Goal: Use online tool/utility: Utilize a website feature to perform a specific function

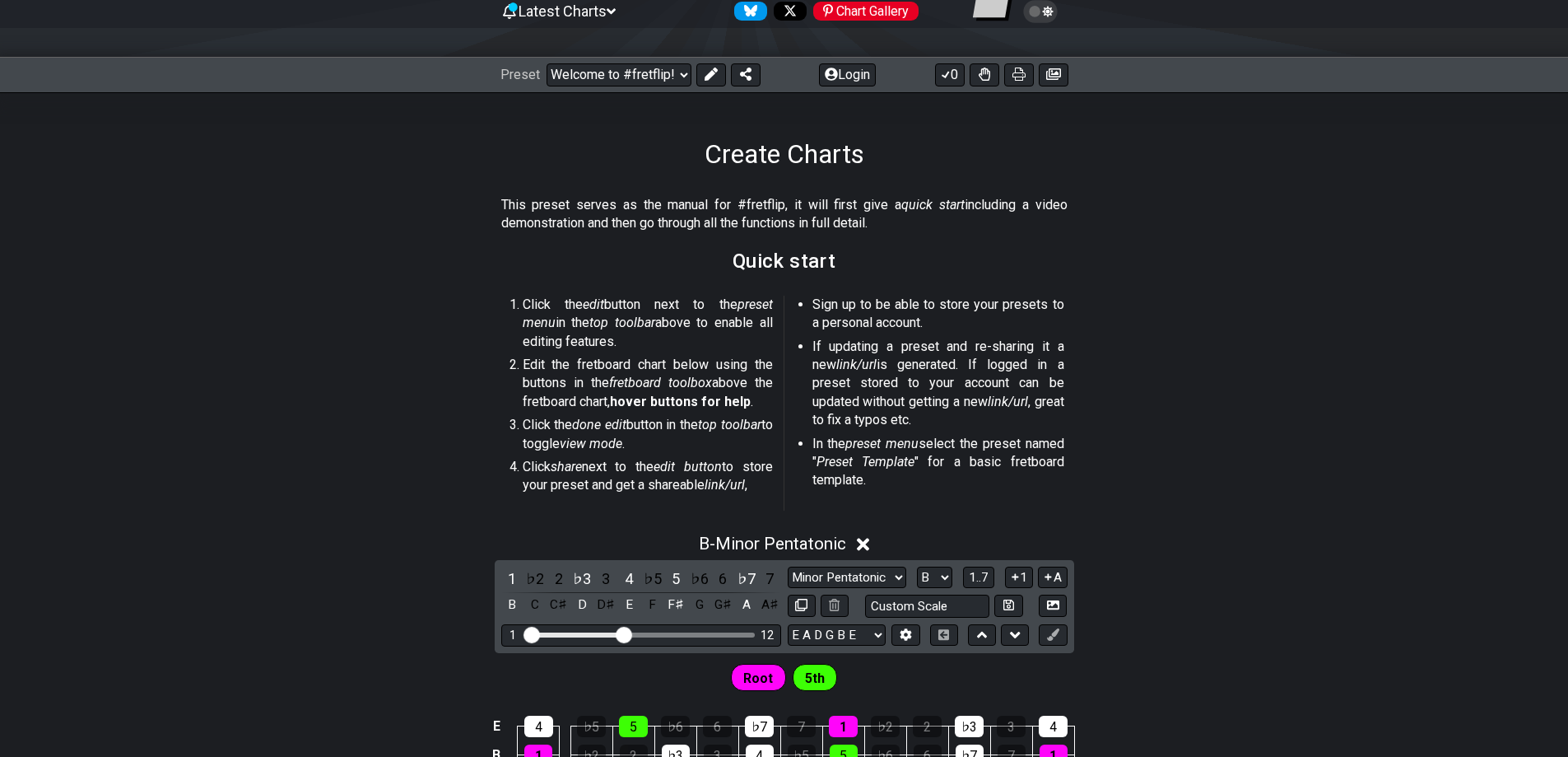
scroll to position [411, 0]
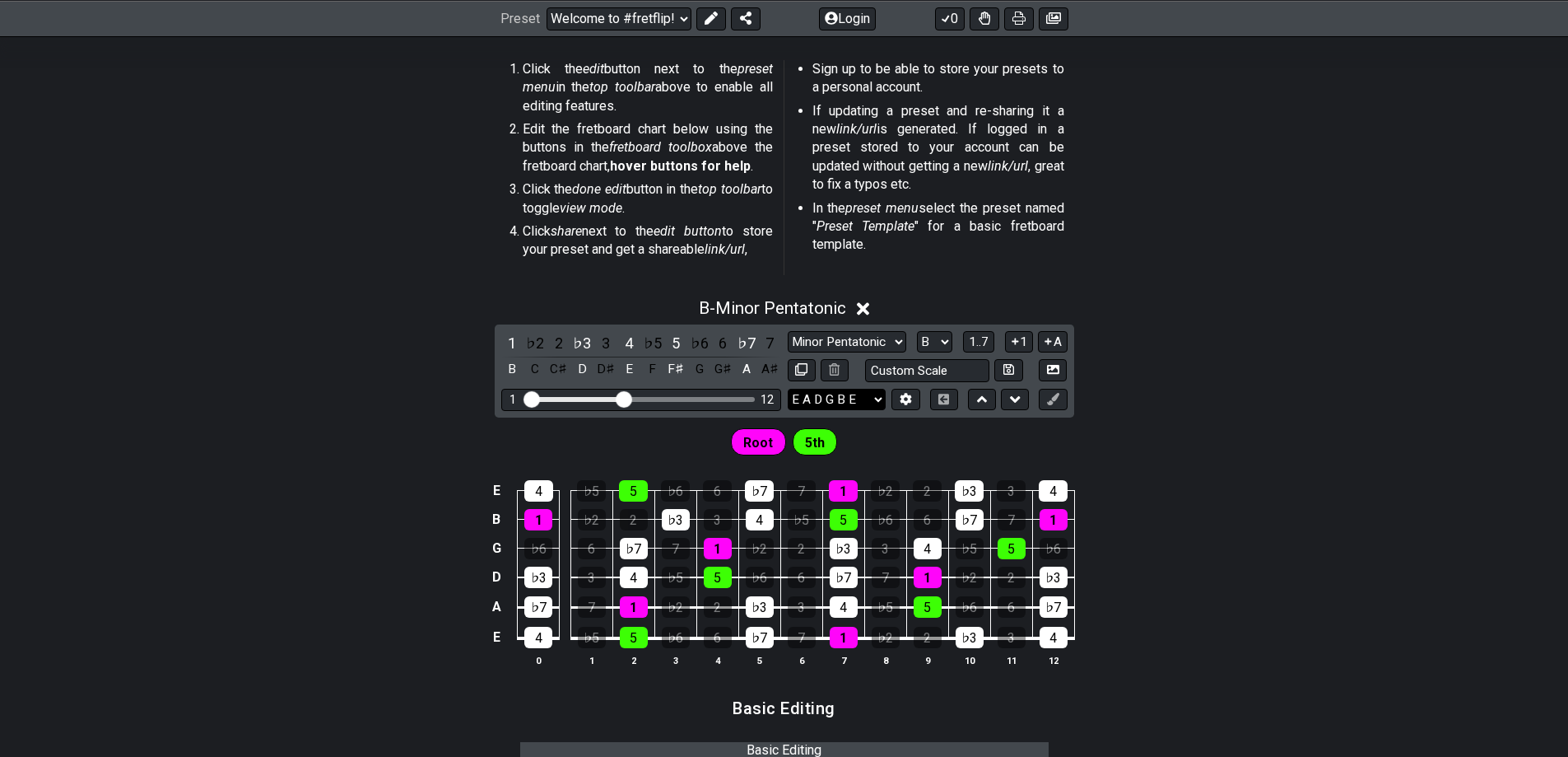
click at [864, 392] on select "E A D G B E F♯ B E A D G B E E A D G B E B E A D F♯ B A D G C E A D A D G B E E…" at bounding box center [836, 400] width 98 height 22
click at [1217, 389] on div "B - Minor Pentatonic 1 ♭2 2 ♭3 3 4 ♭5 5 ♭6 6 ♭7 7 B C C♯ D D♯ E F F♯ G G♯ A A♯ …" at bounding box center [784, 488] width 1568 height 401
click at [982, 339] on span "1..7" at bounding box center [978, 342] width 20 height 15
click at [985, 339] on button "..." at bounding box center [978, 342] width 28 height 22
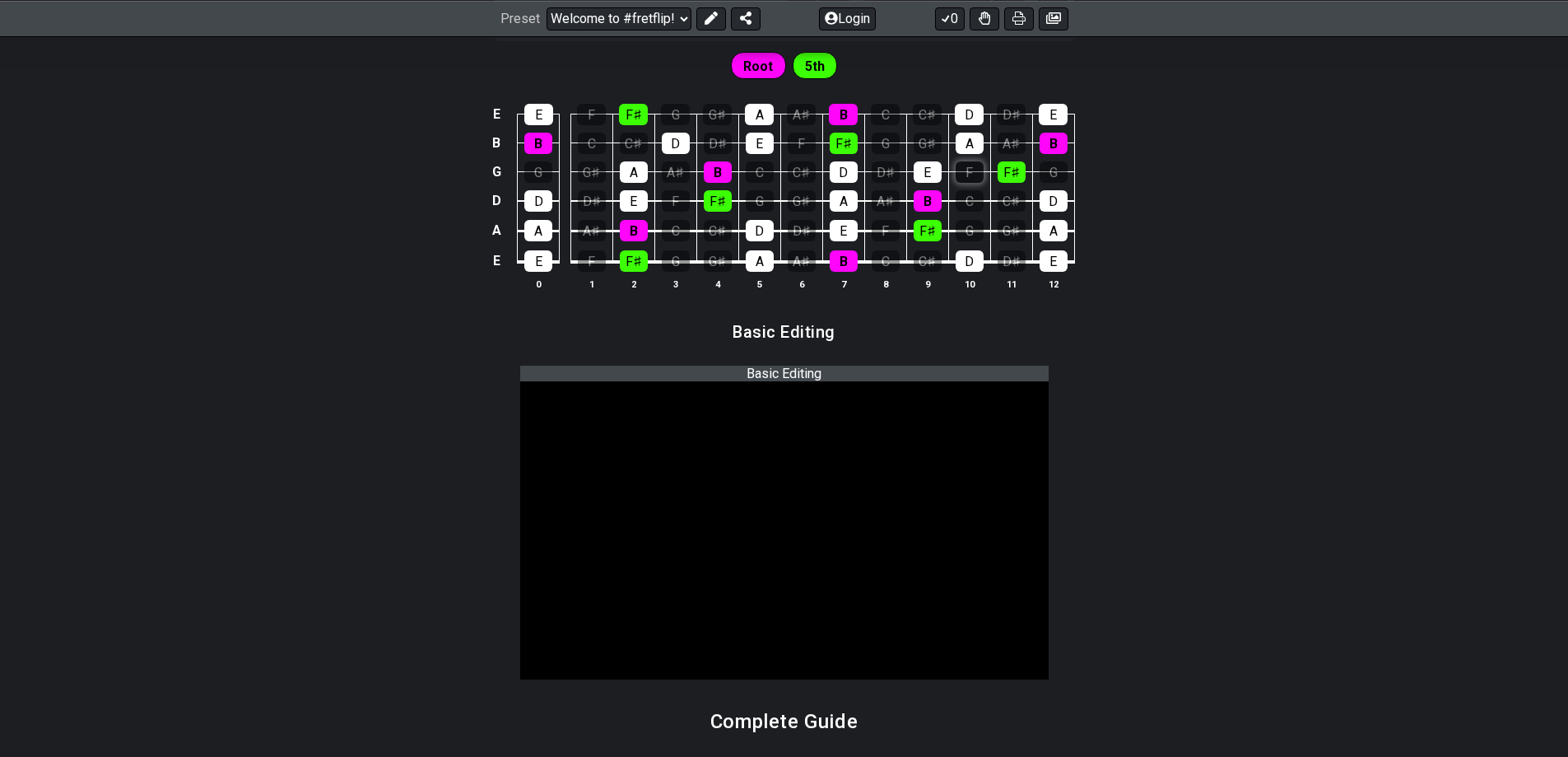
scroll to position [576, 0]
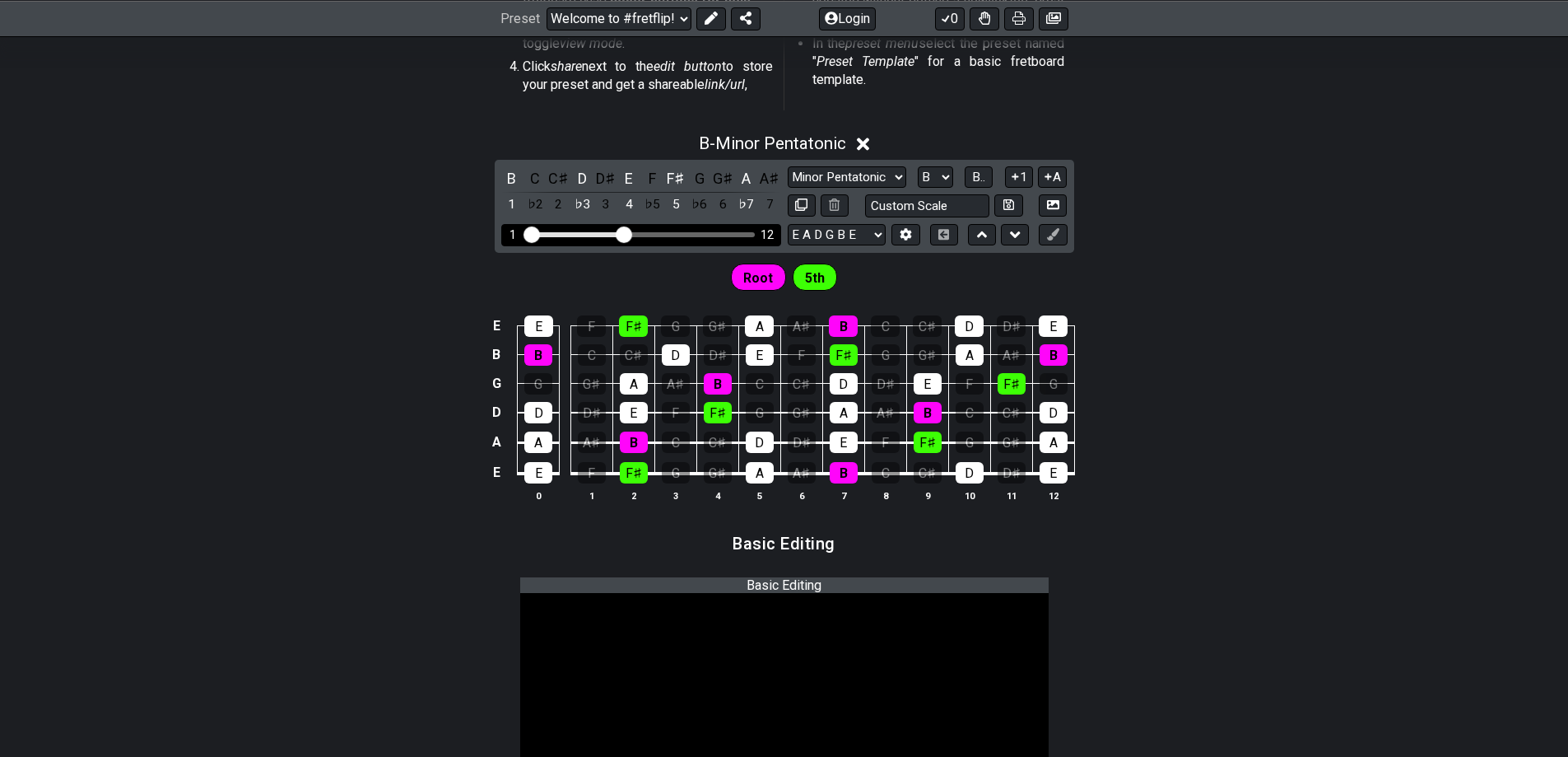
drag, startPoint x: 540, startPoint y: 238, endPoint x: 568, endPoint y: 240, distance: 28.1
click at [568, 240] on div "1 12" at bounding box center [640, 235] width 279 height 22
drag, startPoint x: 624, startPoint y: 238, endPoint x: 573, endPoint y: 250, distance: 52.4
click at [573, 233] on input "Visible fret range" at bounding box center [640, 233] width 234 height 0
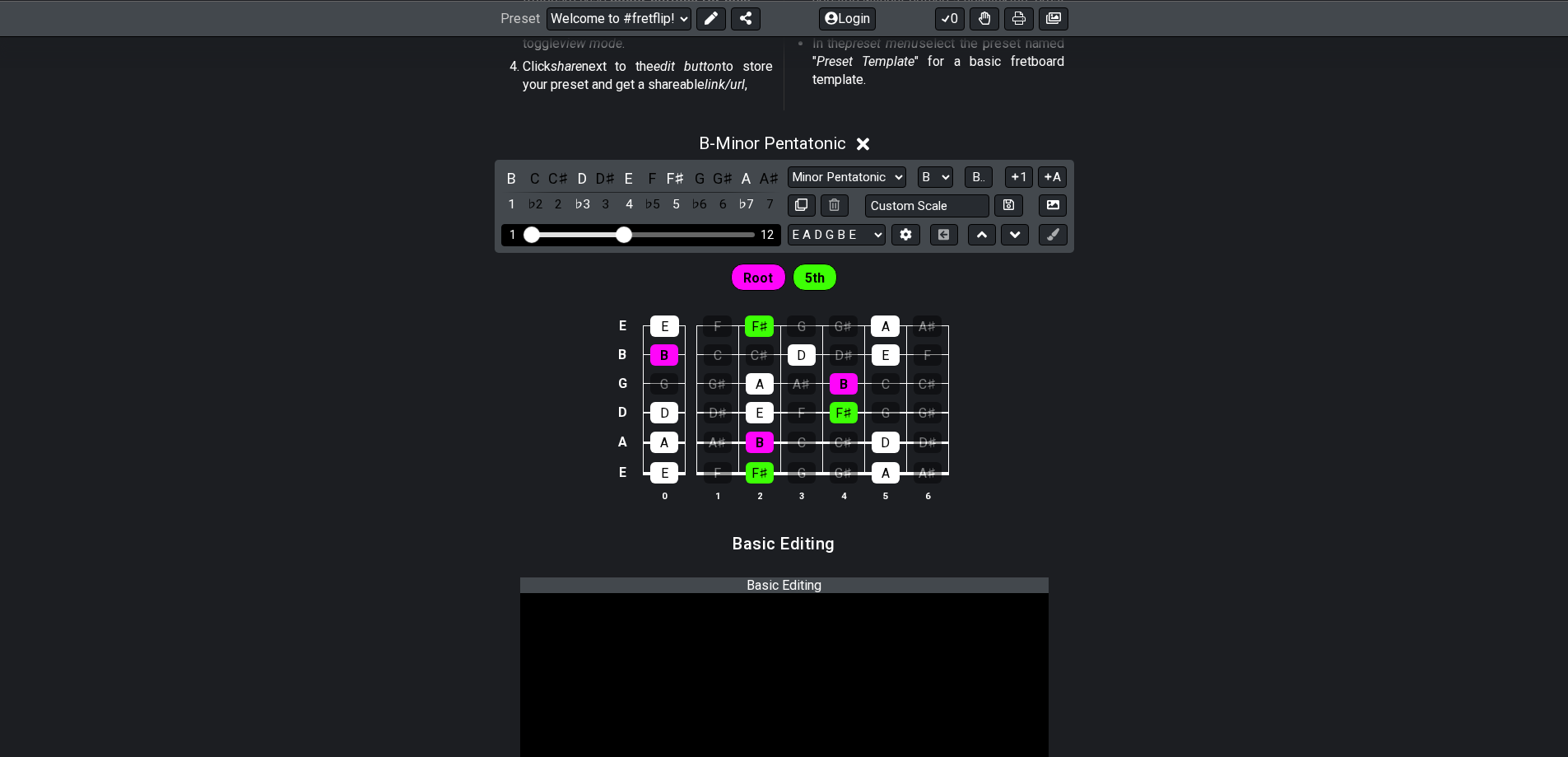
drag, startPoint x: 573, startPoint y: 236, endPoint x: 627, endPoint y: 240, distance: 54.1
click at [627, 233] on input "Visible fret range" at bounding box center [640, 233] width 234 height 0
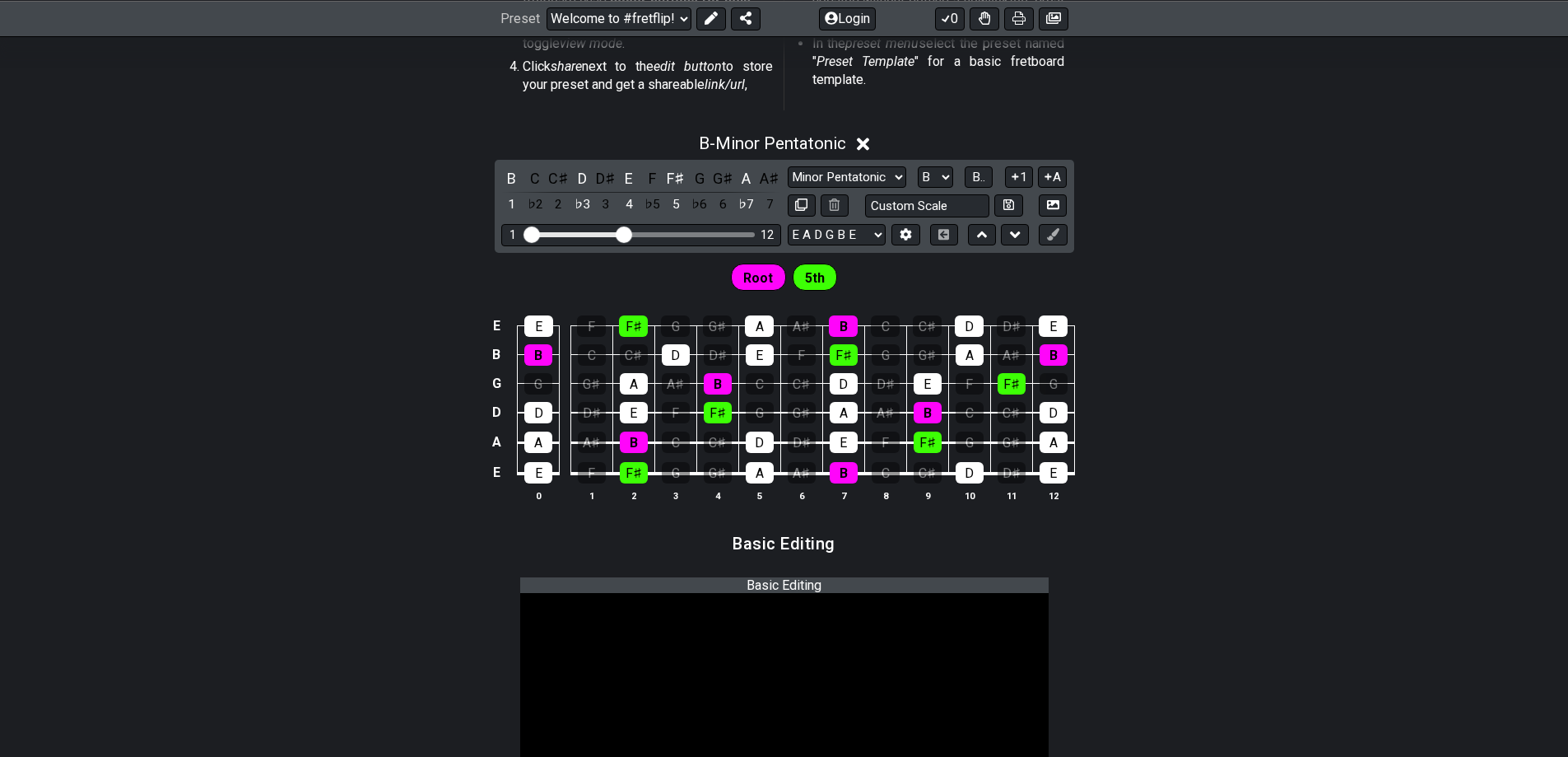
click at [567, 300] on td at bounding box center [565, 311] width 12 height 28
click at [760, 285] on span "Root" at bounding box center [757, 278] width 29 height 24
click at [581, 176] on div "D" at bounding box center [582, 178] width 21 height 22
click at [518, 182] on div "B" at bounding box center [511, 178] width 21 height 22
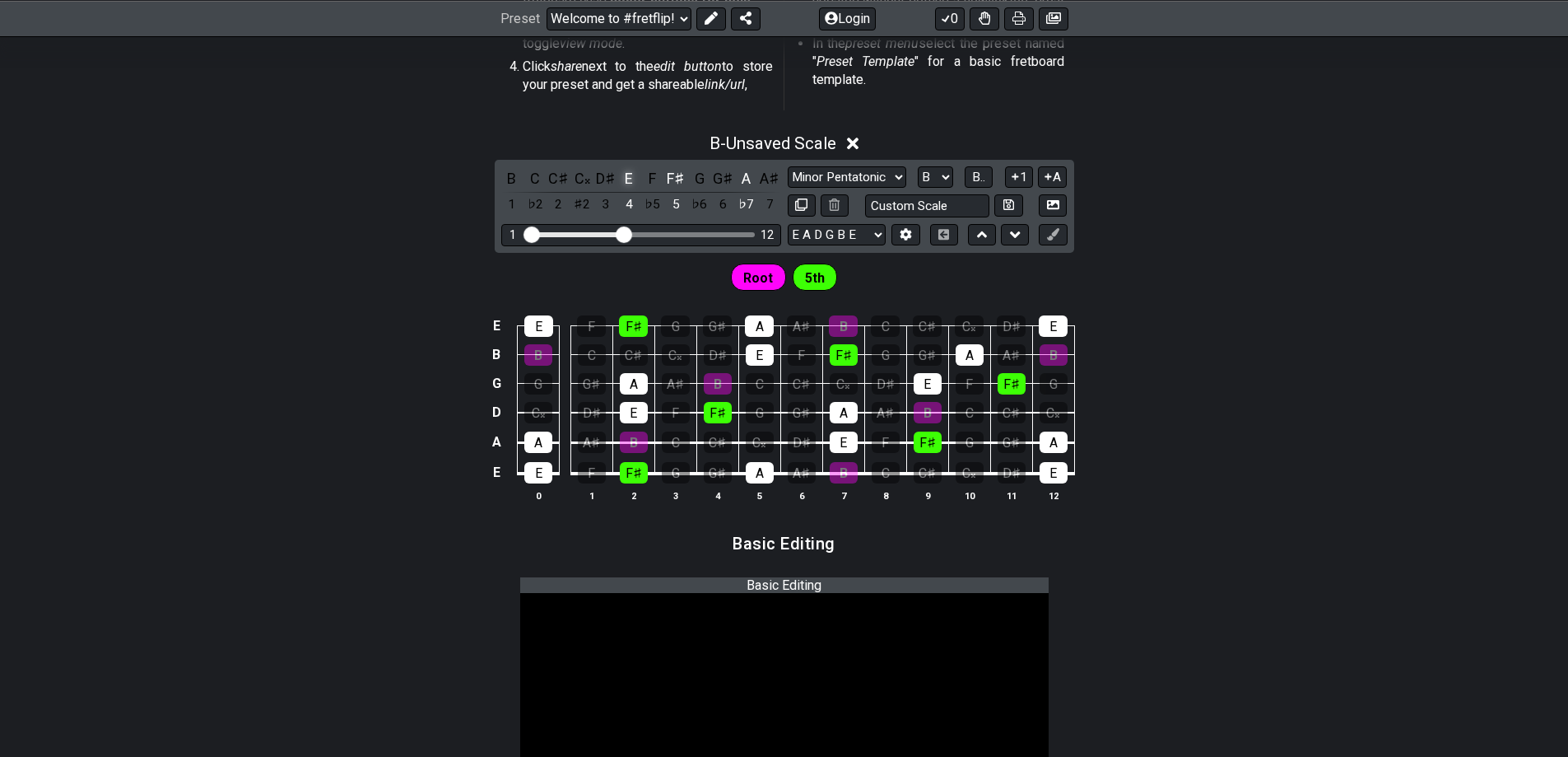
click at [626, 175] on div "E" at bounding box center [628, 178] width 21 height 22
click at [679, 182] on div "F♯" at bounding box center [675, 178] width 21 height 22
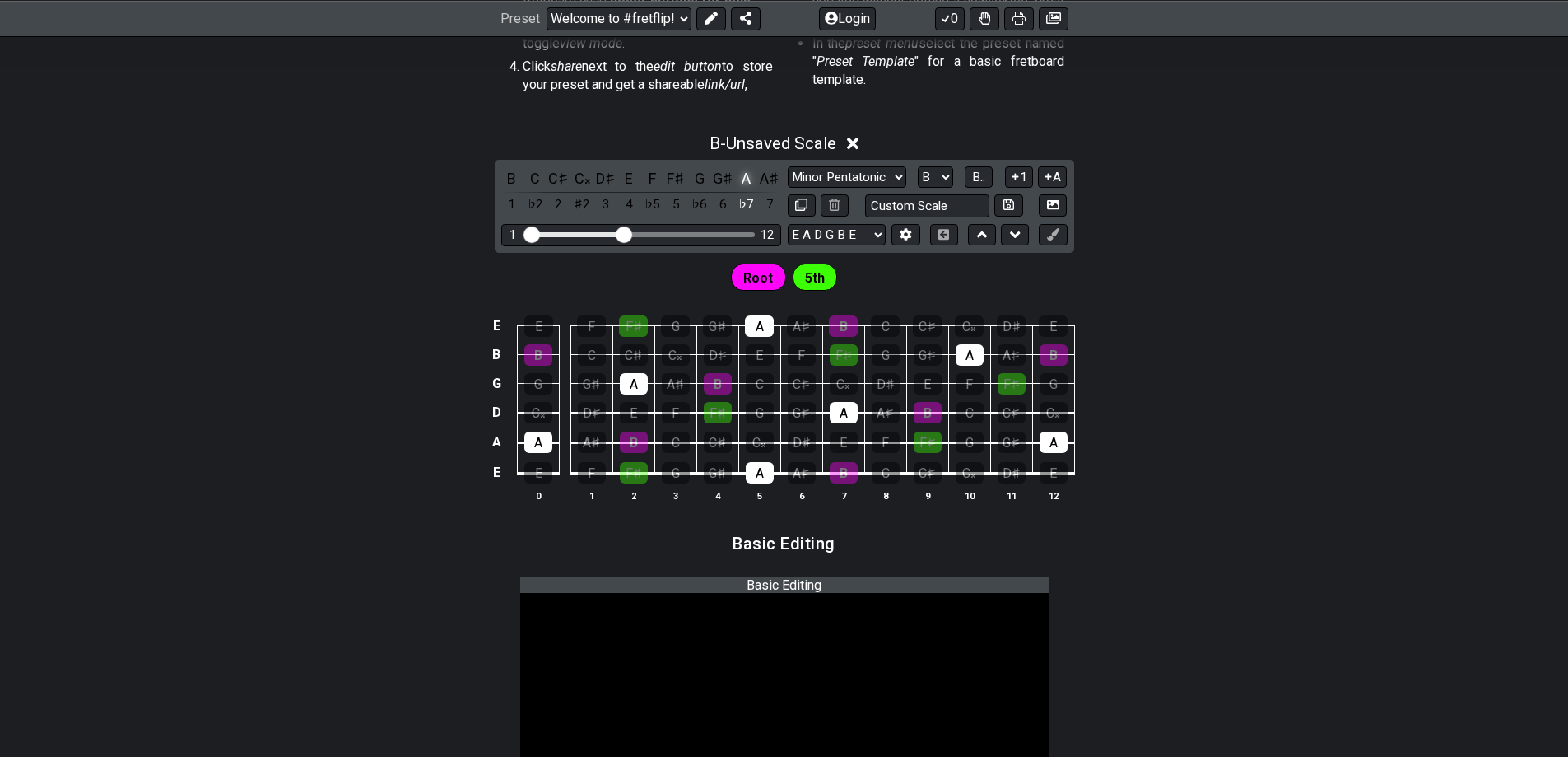
click at [735, 178] on div "A" at bounding box center [746, 178] width 21 height 22
click at [498, 324] on td "E" at bounding box center [496, 325] width 20 height 28
click at [501, 349] on td "B" at bounding box center [496, 354] width 20 height 28
click at [501, 330] on td "x" at bounding box center [496, 325] width 20 height 28
click at [497, 350] on td "x" at bounding box center [496, 354] width 20 height 28
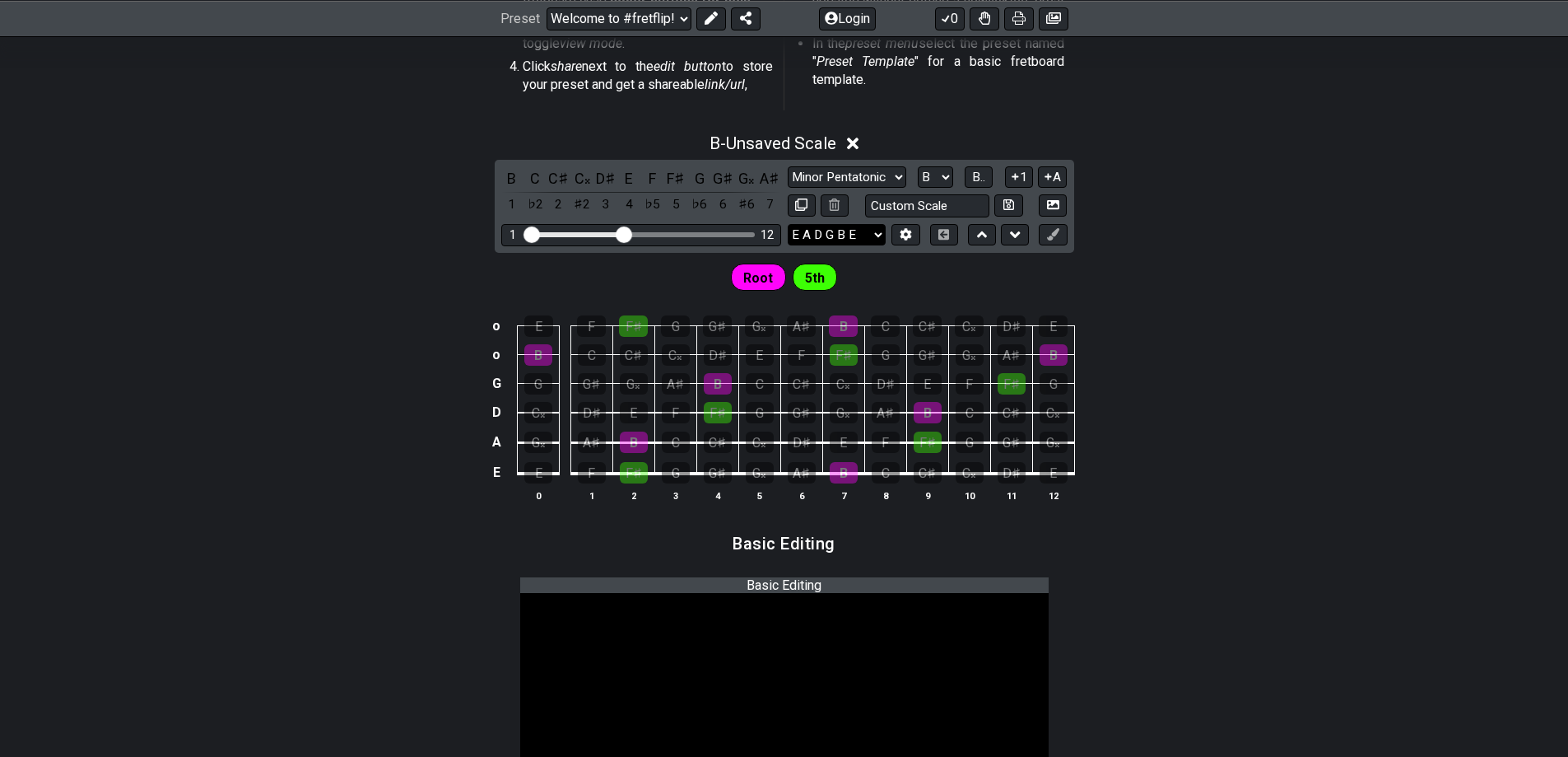
click at [822, 231] on select "E A D G B E F♯ B E A D G B E E A D G B E B E A D F♯ B A D G C E A D A D G B E E…" at bounding box center [836, 235] width 98 height 22
select select "F# B E A D G B E"
click at [788, 224] on select "E A D G B E F♯ B E A D G B E E A D G B E B E A D F♯ B A D G C E A D A D G B E E…" at bounding box center [836, 235] width 98 height 22
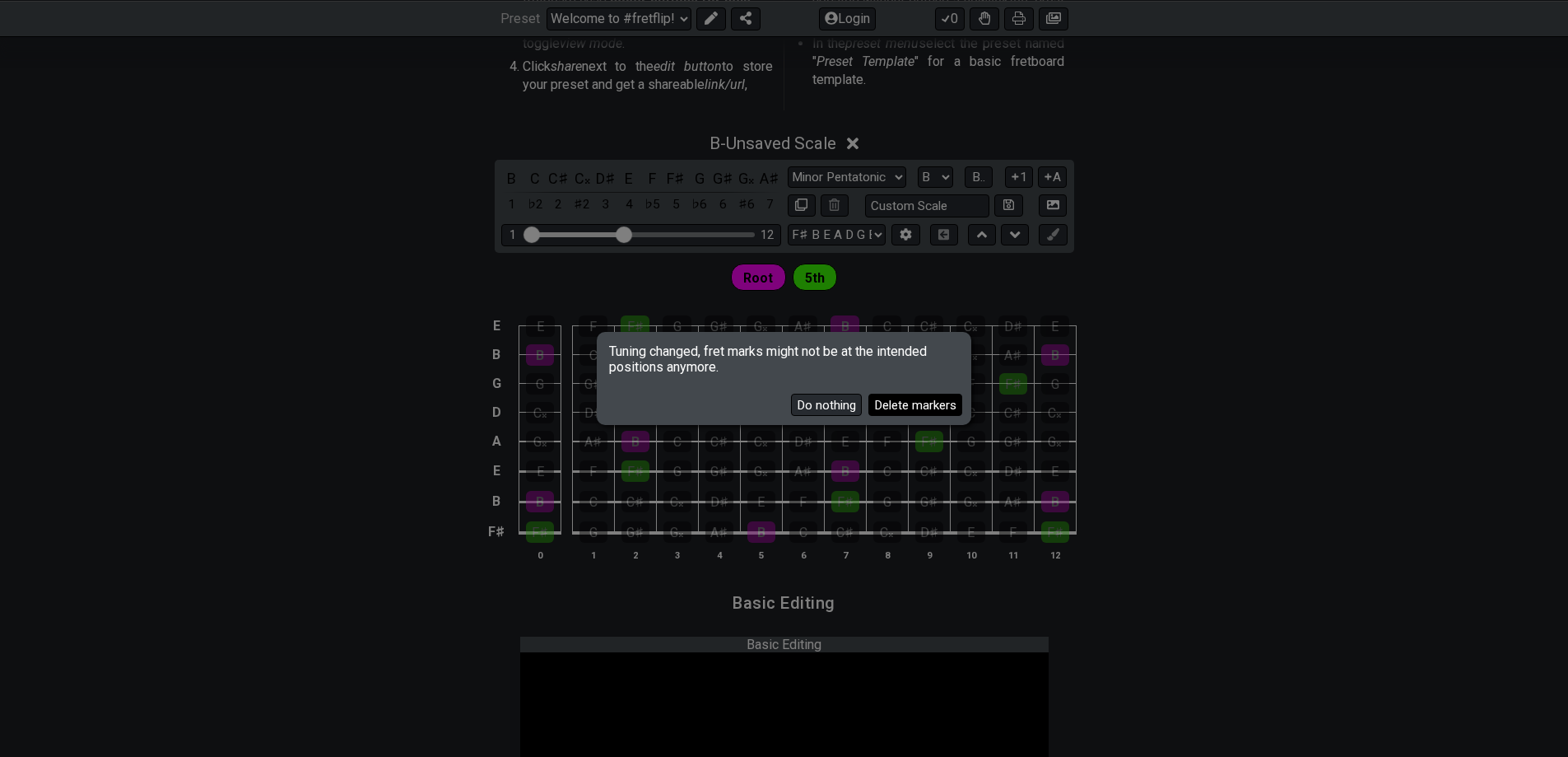
click at [887, 407] on button "Delete markers" at bounding box center [915, 404] width 93 height 22
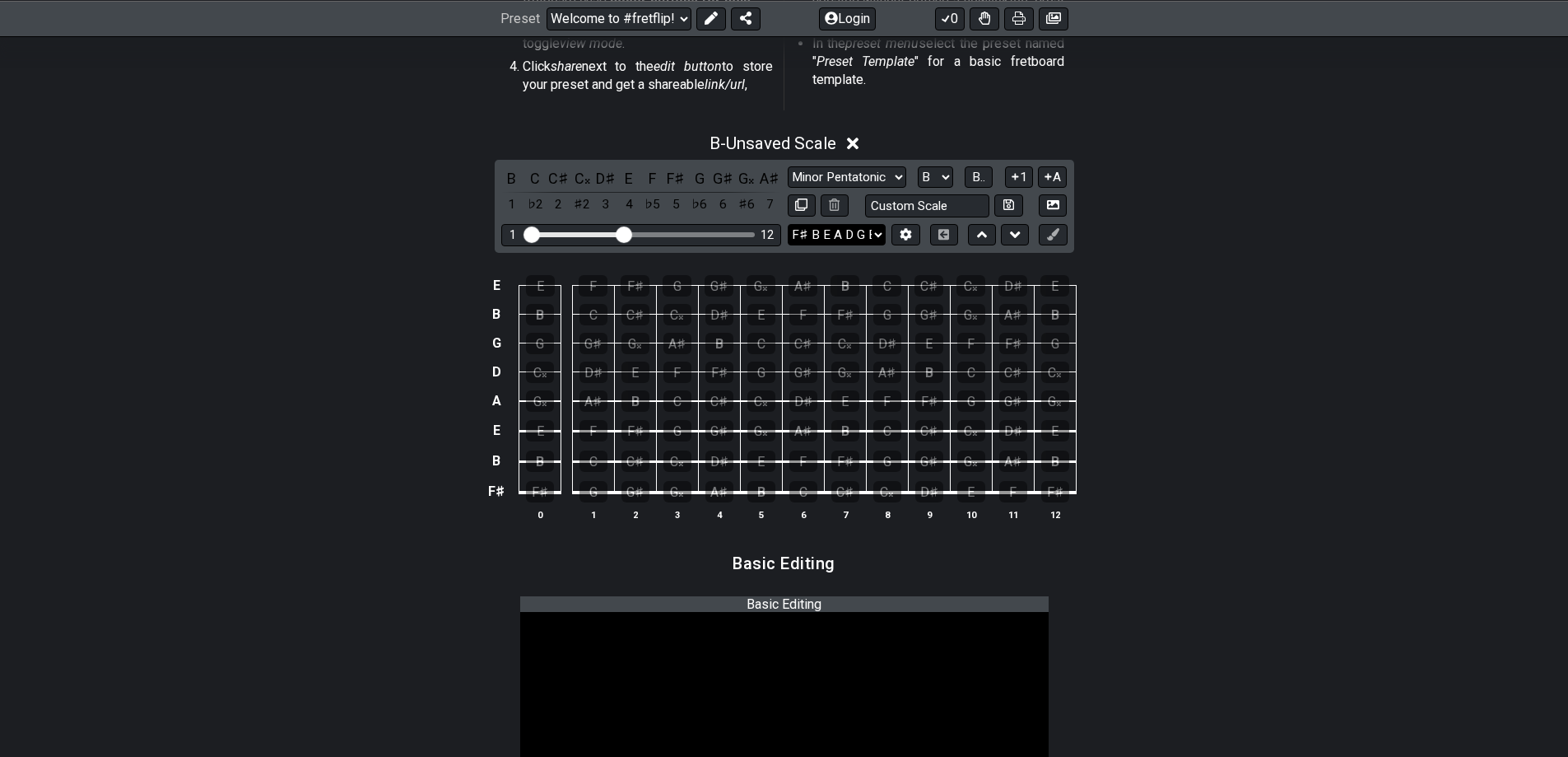
click at [838, 240] on select "E A D G B E F♯ B E A D G B E E A D G B E B E A D F♯ B A D G C E A D A D G B E E…" at bounding box center [836, 235] width 98 height 22
click at [933, 208] on input "text" at bounding box center [927, 205] width 125 height 22
type input "Custom Scale"
click at [1006, 206] on icon at bounding box center [1008, 204] width 11 height 12
select select "Custom Scale"
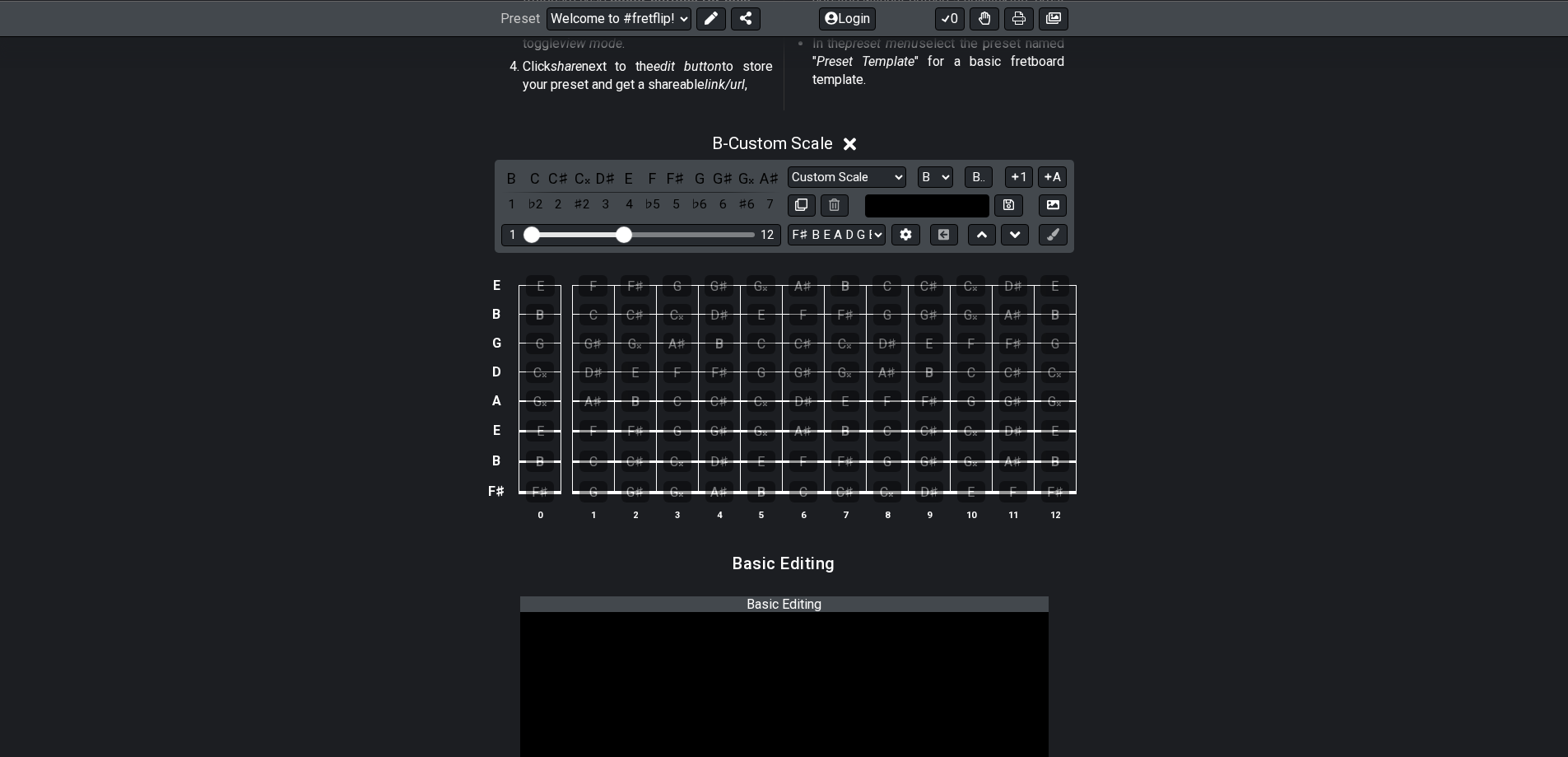
click at [972, 208] on input "text" at bounding box center [927, 205] width 125 height 22
click at [962, 212] on input "text" at bounding box center [927, 205] width 125 height 22
type input "Custom Scale"
click at [1165, 243] on div "B - Custom Scale B C C♯ C𝄪 D♯ E F F♯ G G♯ G𝄪 A♯ 1 ♭2 2 ♯2 3 4 ♭5 5 ♭6 6 ♯6 7 Mi…" at bounding box center [784, 334] width 1568 height 421
click at [913, 238] on button at bounding box center [905, 235] width 28 height 22
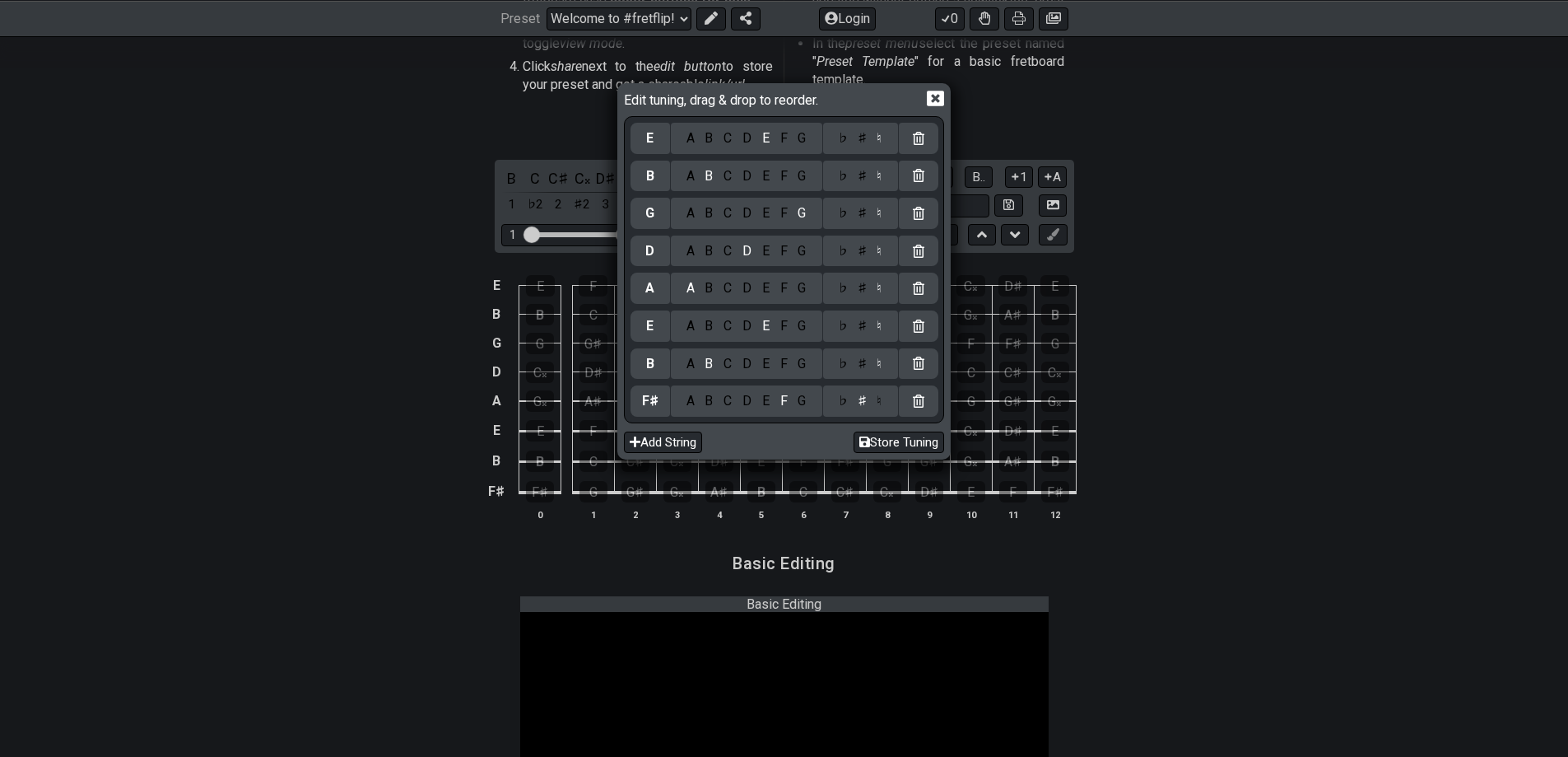
click at [654, 144] on div "E" at bounding box center [649, 138] width 39 height 31
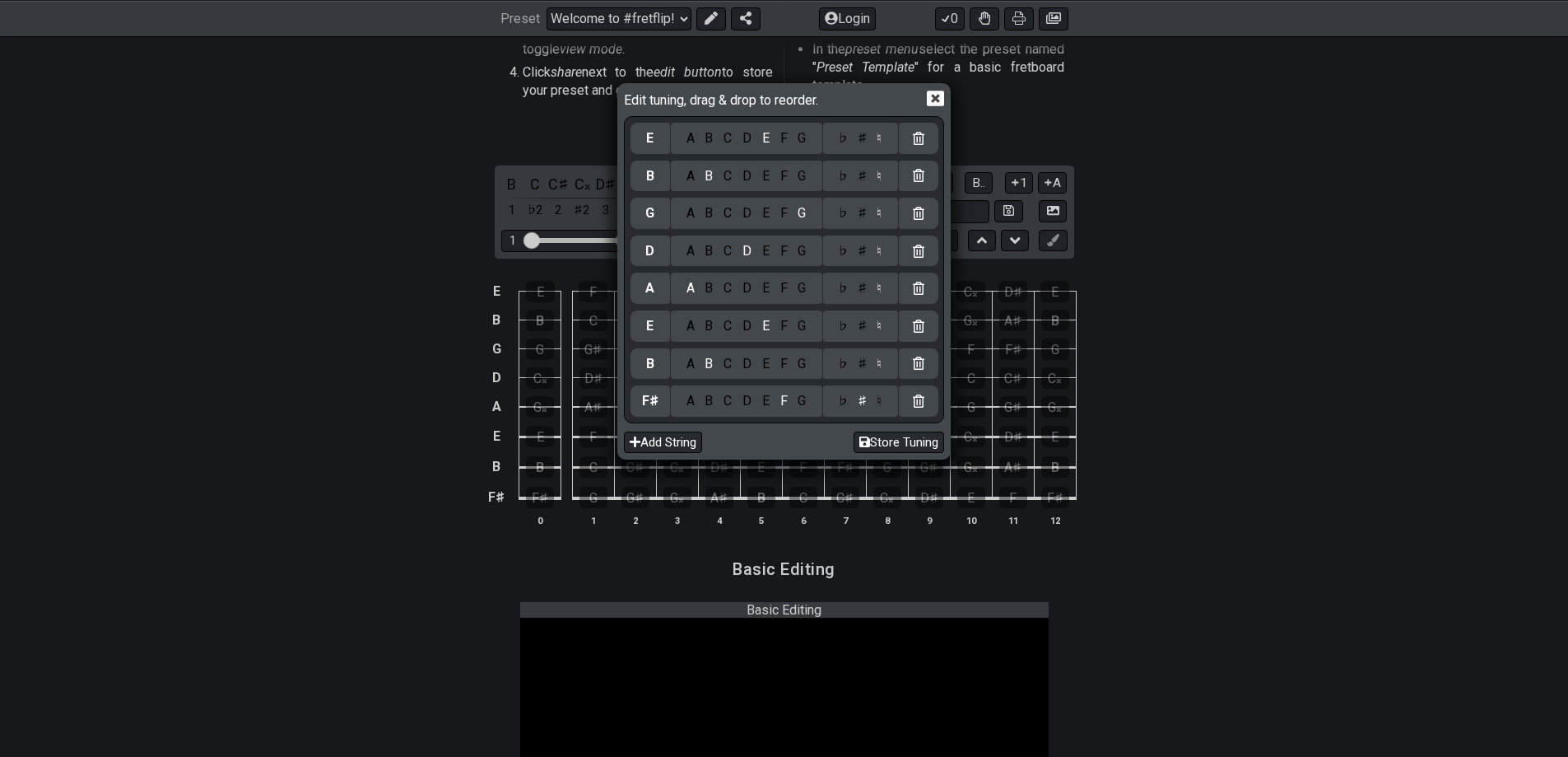
scroll to position [494, 0]
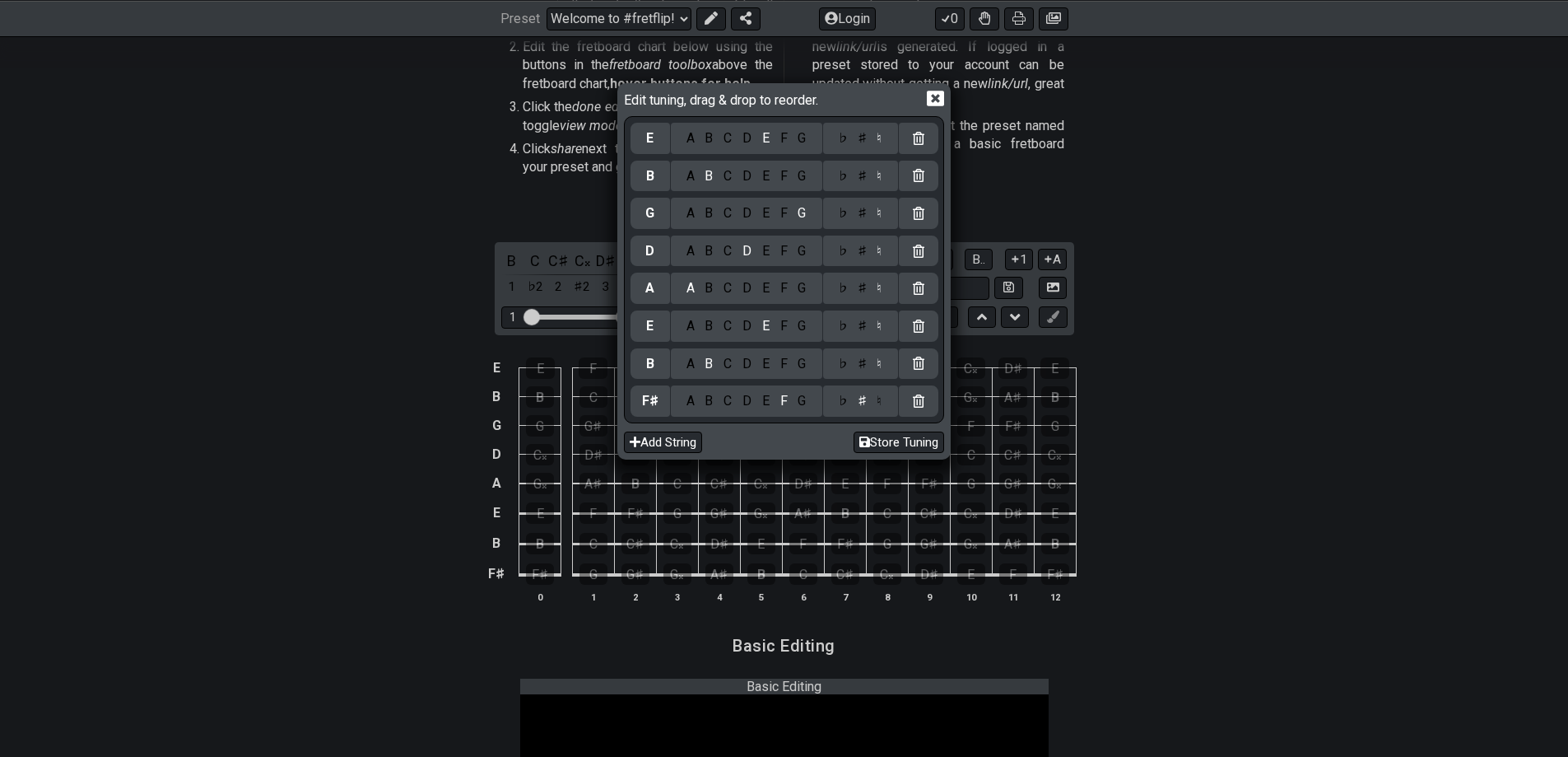
click at [921, 395] on icon at bounding box center [918, 400] width 12 height 13
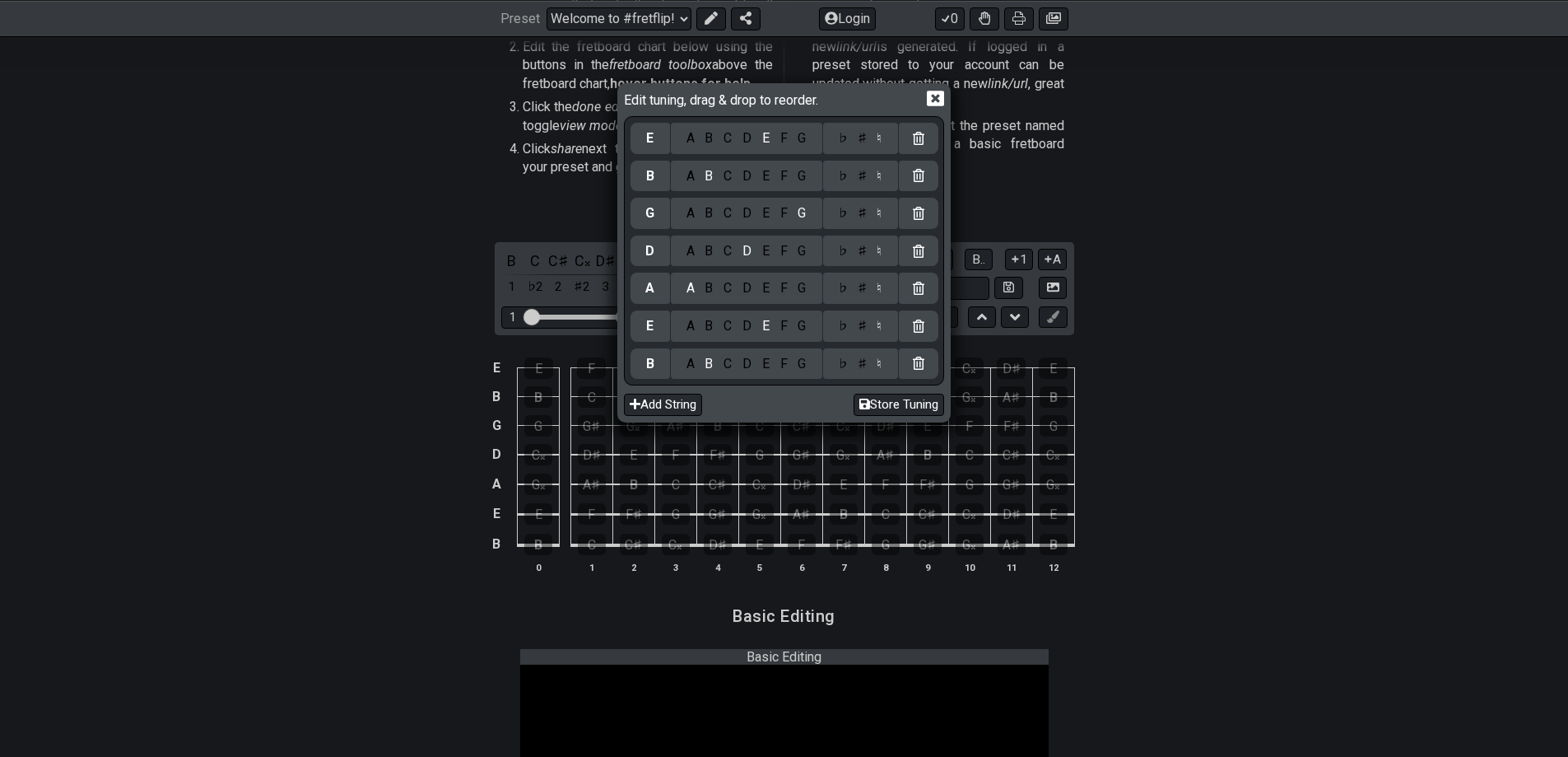
click at [921, 360] on icon at bounding box center [918, 363] width 12 height 13
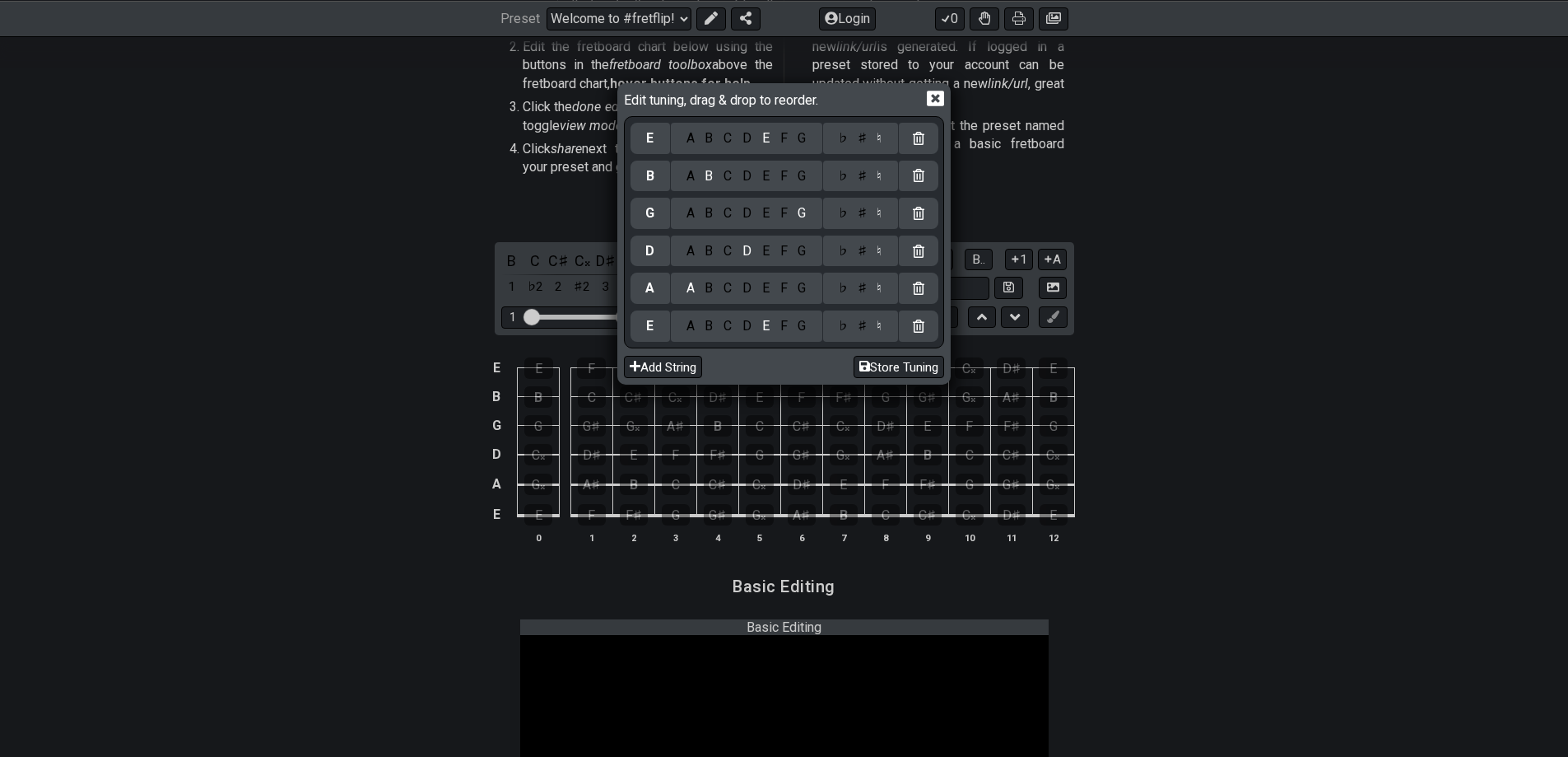
click at [917, 323] on icon at bounding box center [918, 326] width 12 height 13
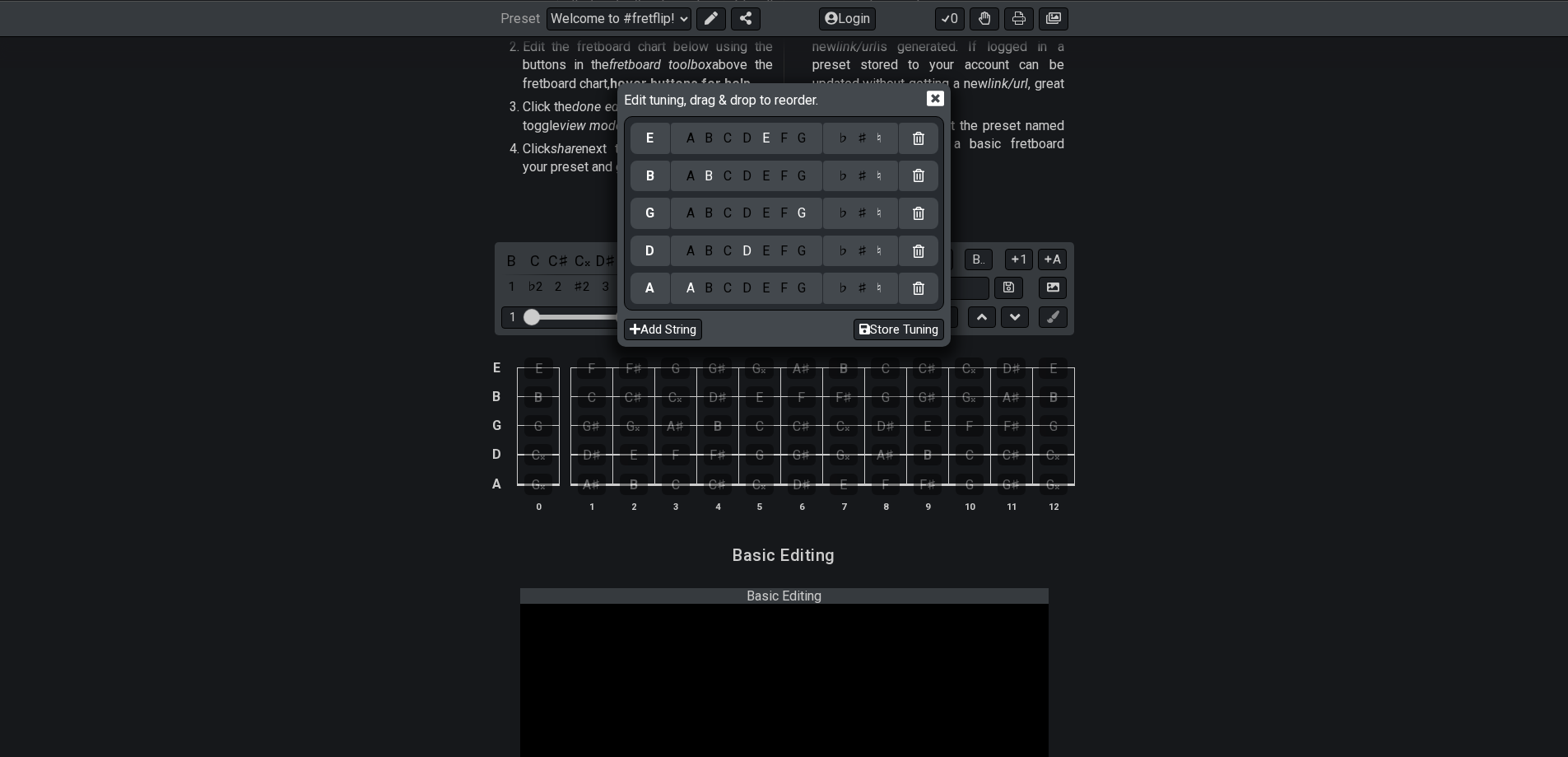
click at [922, 290] on icon at bounding box center [918, 288] width 12 height 13
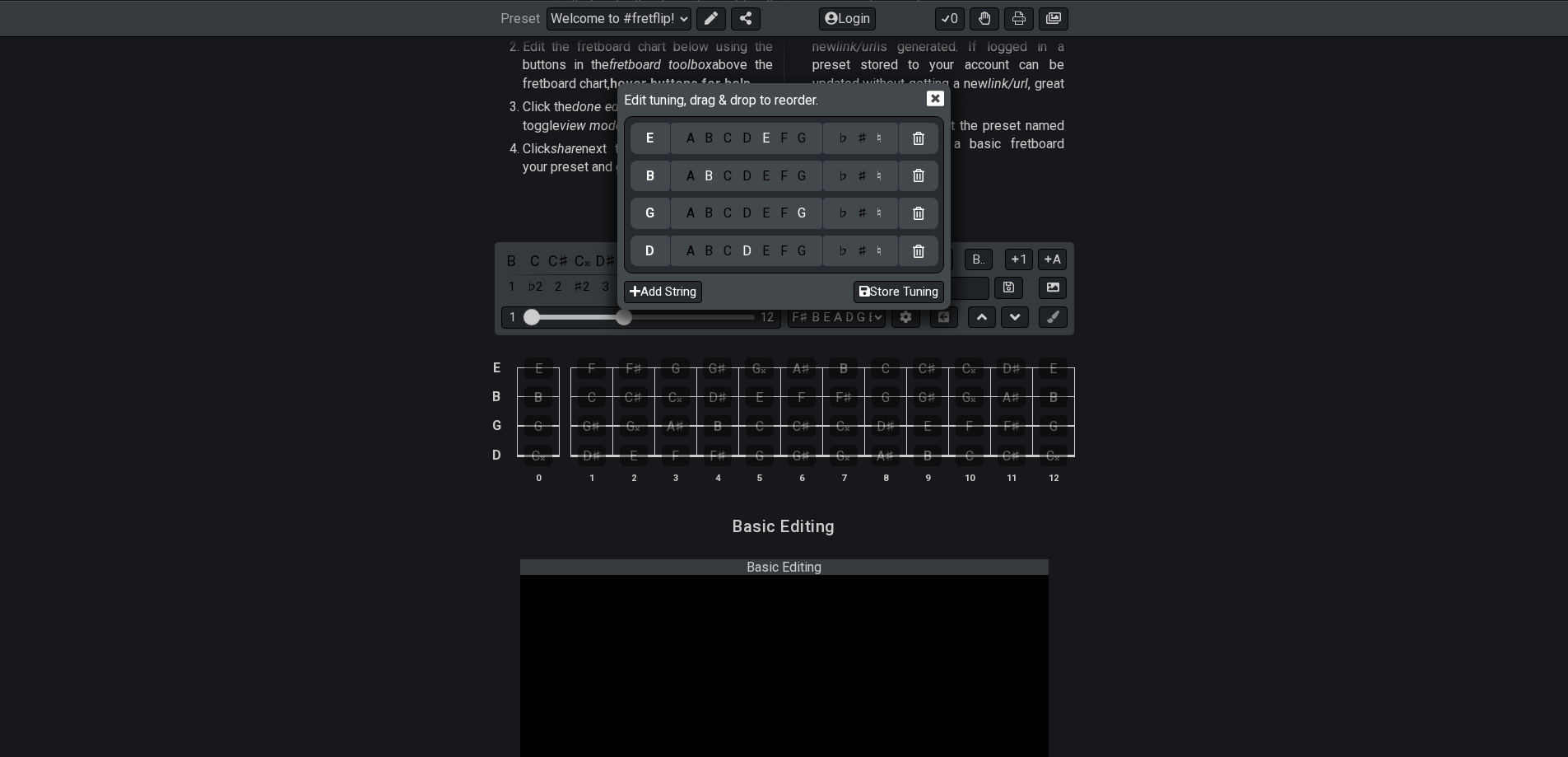
click at [662, 256] on div "D" at bounding box center [649, 251] width 39 height 31
click at [651, 250] on div "D" at bounding box center [649, 251] width 9 height 18
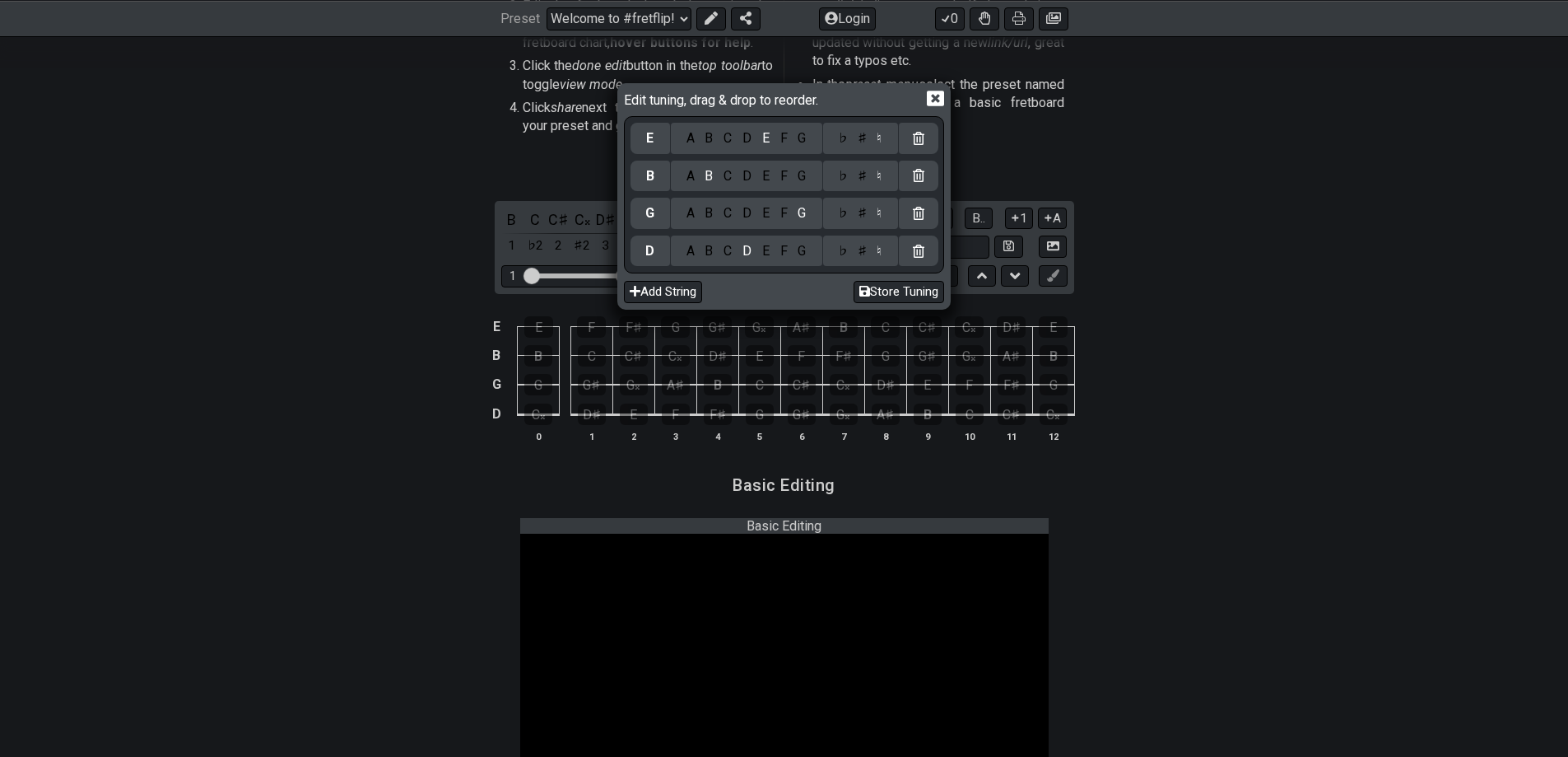
scroll to position [576, 0]
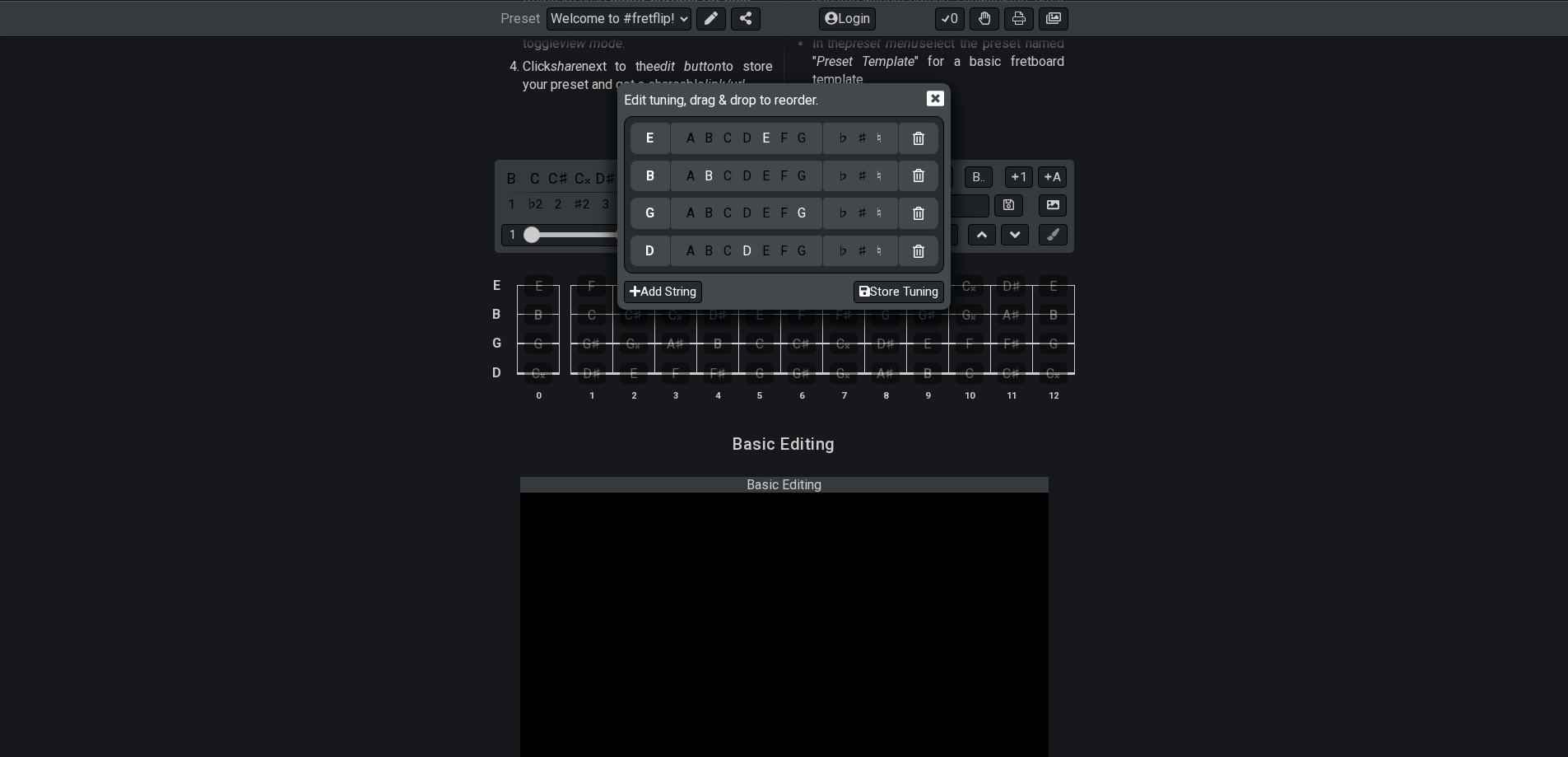
click at [728, 247] on div "C" at bounding box center [727, 251] width 19 height 18
click at [733, 174] on div "C" at bounding box center [727, 176] width 19 height 18
click at [802, 137] on div "G" at bounding box center [801, 138] width 19 height 18
click at [905, 295] on button "Store Tuning" at bounding box center [898, 291] width 91 height 22
select select "C G C G"
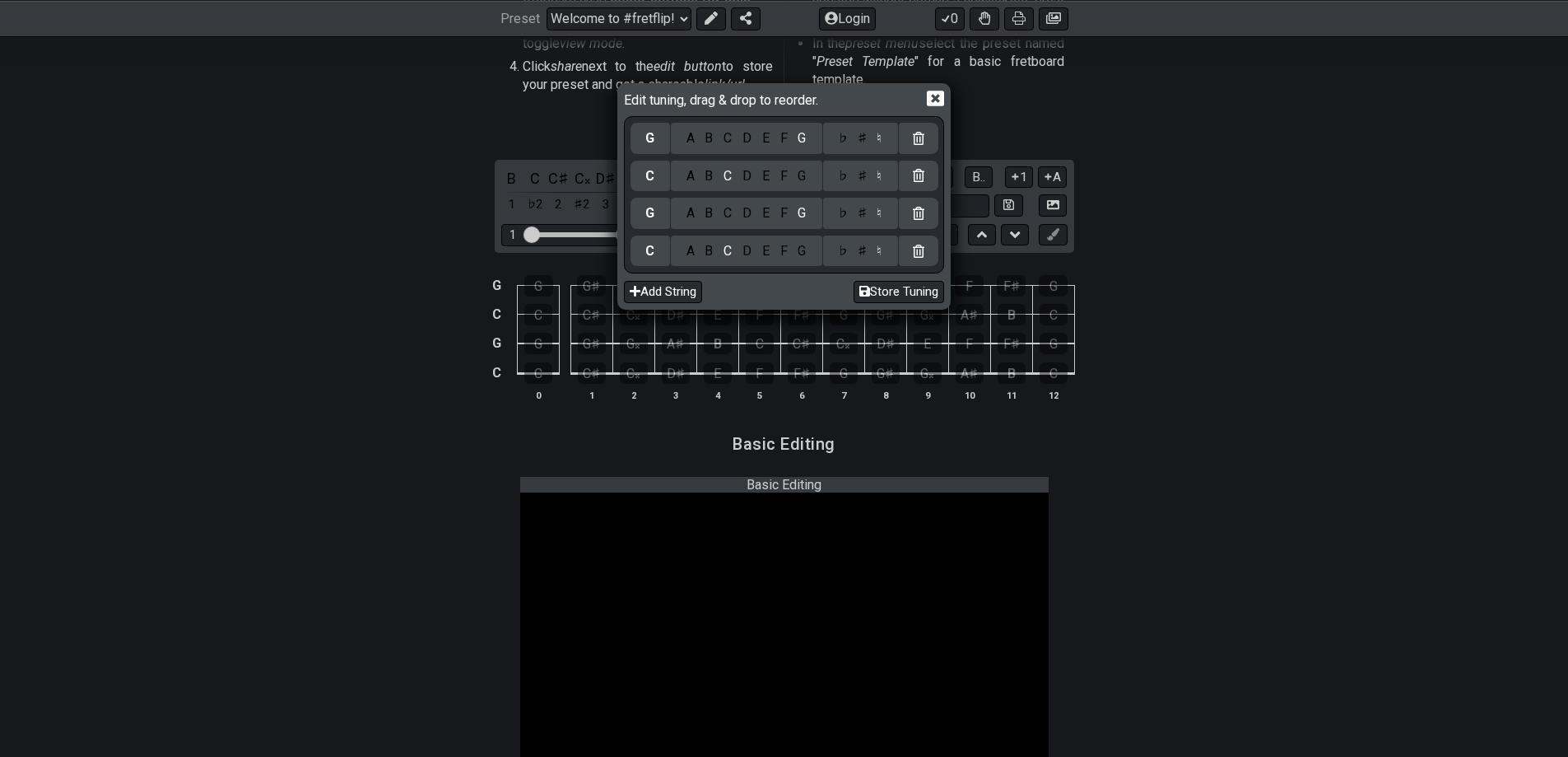
click at [940, 101] on icon at bounding box center [935, 99] width 17 height 16
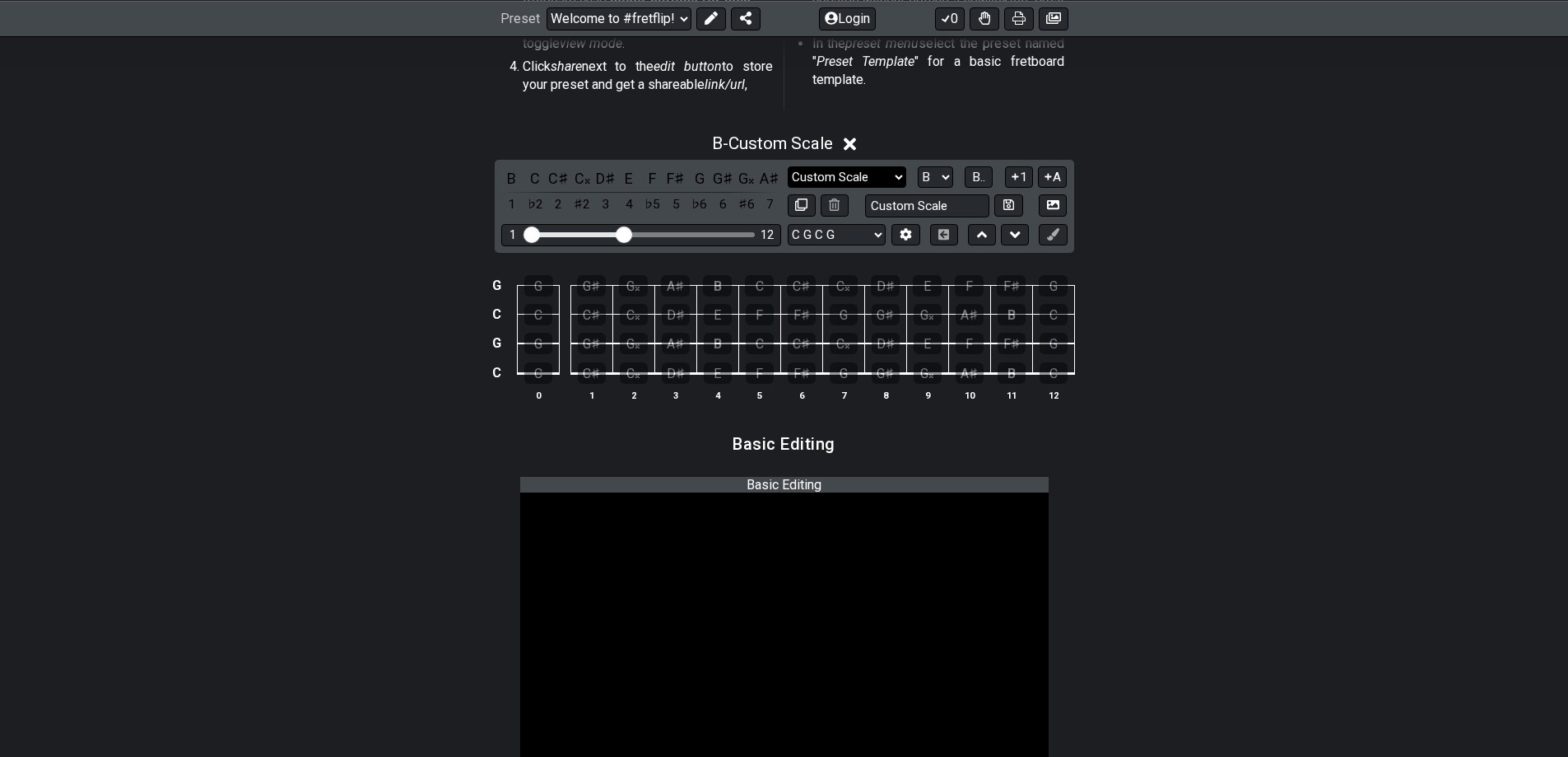
click at [855, 169] on select "Minor Pentatonic Custom Scale Minor Pentatonic Major Pentatonic Minor Blues Maj…" at bounding box center [846, 177] width 118 height 22
select select "Minor Pentatonic"
click at [788, 166] on select "Minor Pentatonic Custom Scale Minor Pentatonic Major Pentatonic Minor Blues Maj…" at bounding box center [846, 177] width 118 height 22
